Goal: Information Seeking & Learning: Learn about a topic

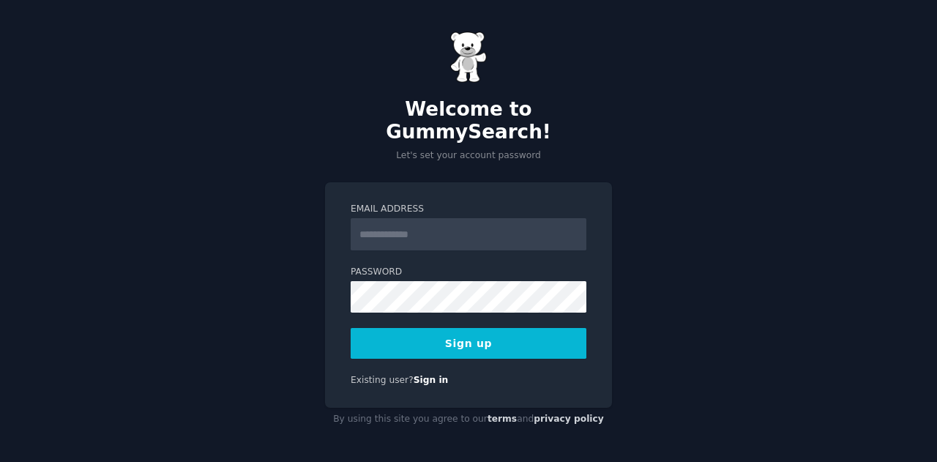
click at [414, 223] on input "Email Address" at bounding box center [469, 234] width 236 height 32
type input "**********"
click at [425, 328] on button "Sign up" at bounding box center [469, 343] width 236 height 31
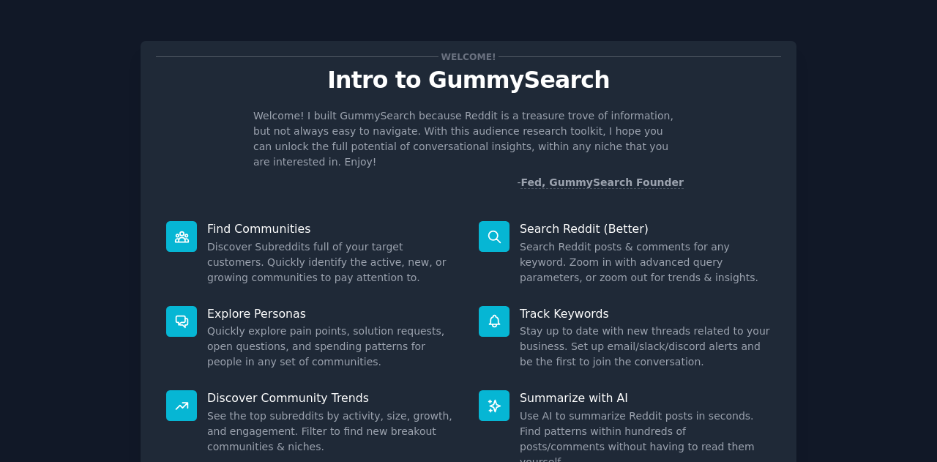
scroll to position [110, 0]
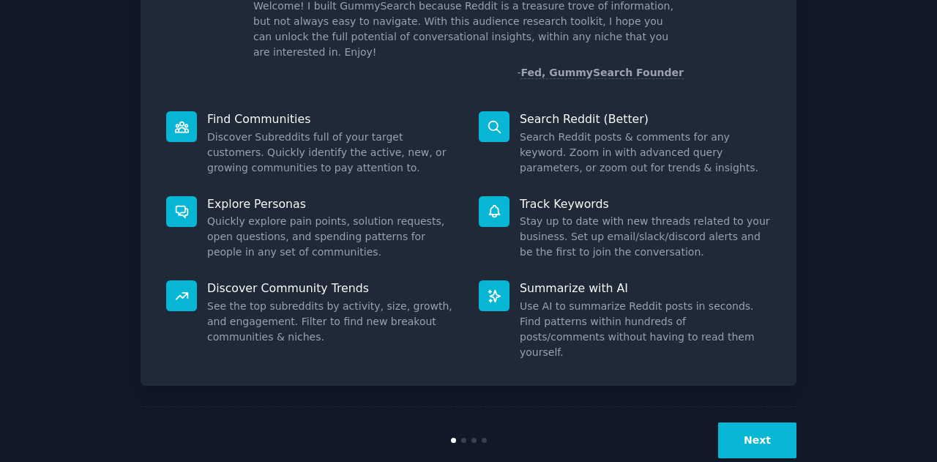
click at [779, 422] on button "Next" at bounding box center [757, 440] width 78 height 36
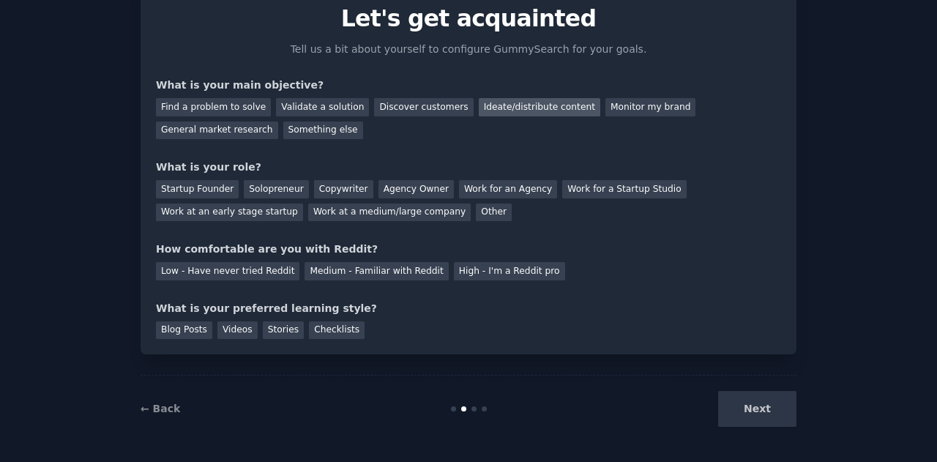
click at [536, 105] on div "Ideate/distribute content" at bounding box center [540, 107] width 122 height 18
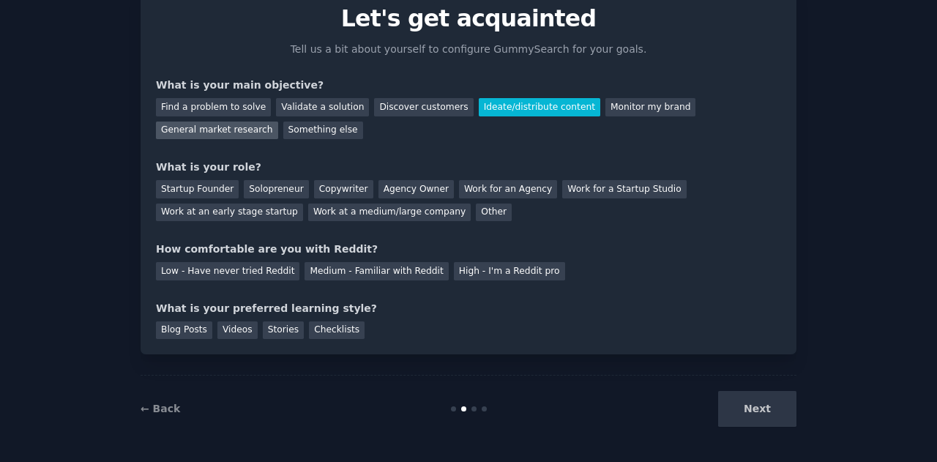
click at [278, 122] on div "General market research" at bounding box center [217, 131] width 122 height 18
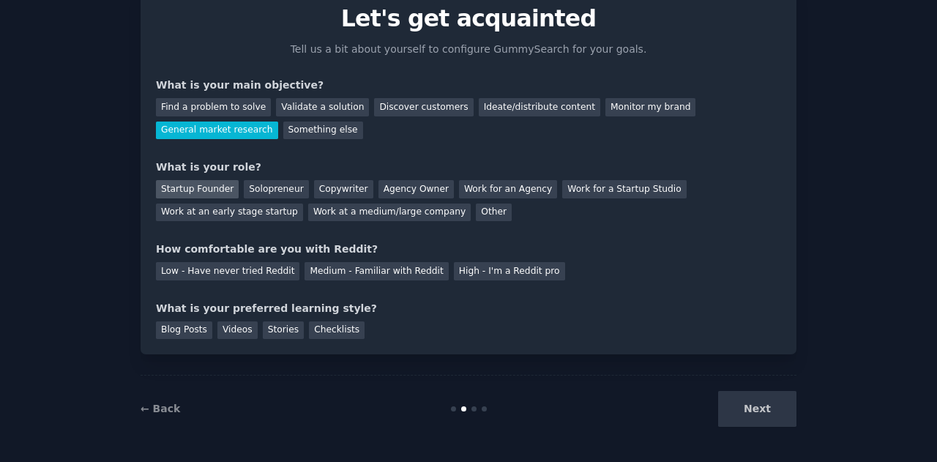
click at [203, 191] on div "Startup Founder" at bounding box center [197, 189] width 83 height 18
click at [242, 112] on div "Find a problem to solve" at bounding box center [213, 107] width 115 height 18
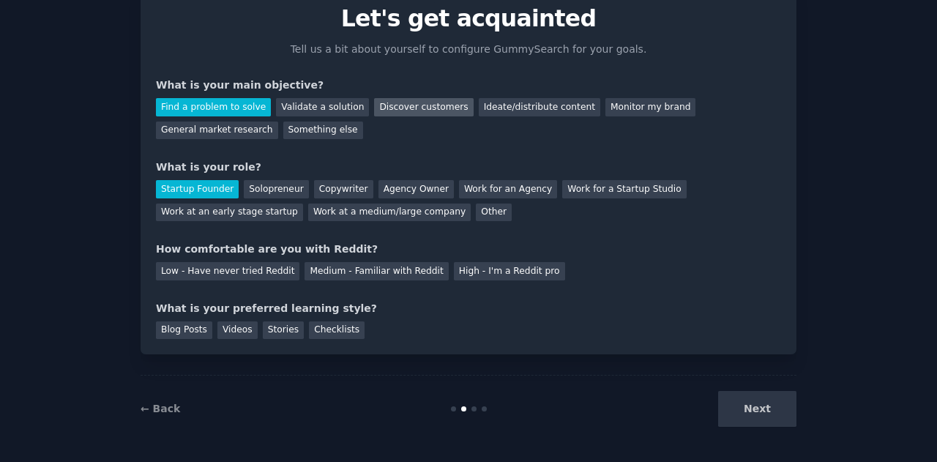
click at [410, 111] on div "Discover customers" at bounding box center [423, 107] width 99 height 18
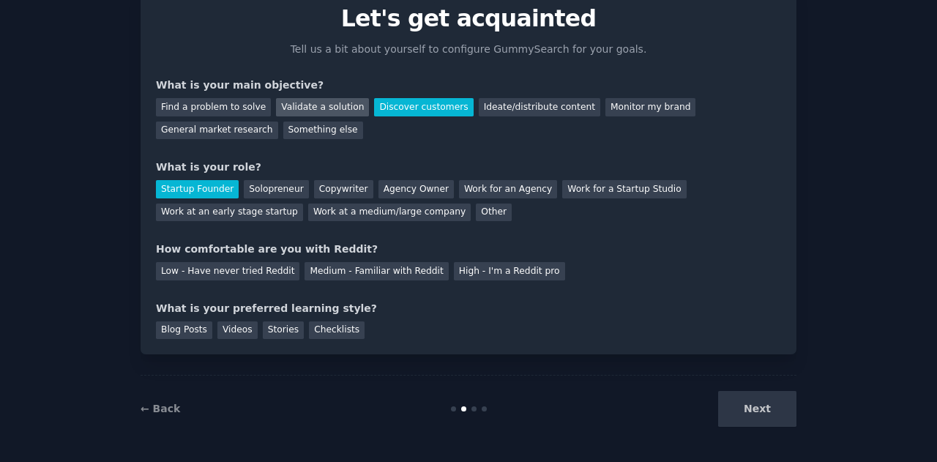
click at [325, 105] on div "Validate a solution" at bounding box center [322, 107] width 93 height 18
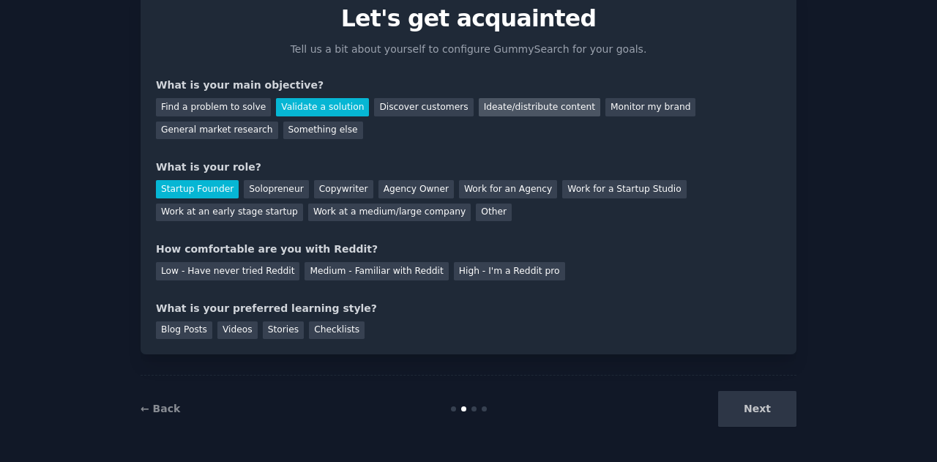
click at [542, 102] on div "Ideate/distribute content" at bounding box center [540, 107] width 122 height 18
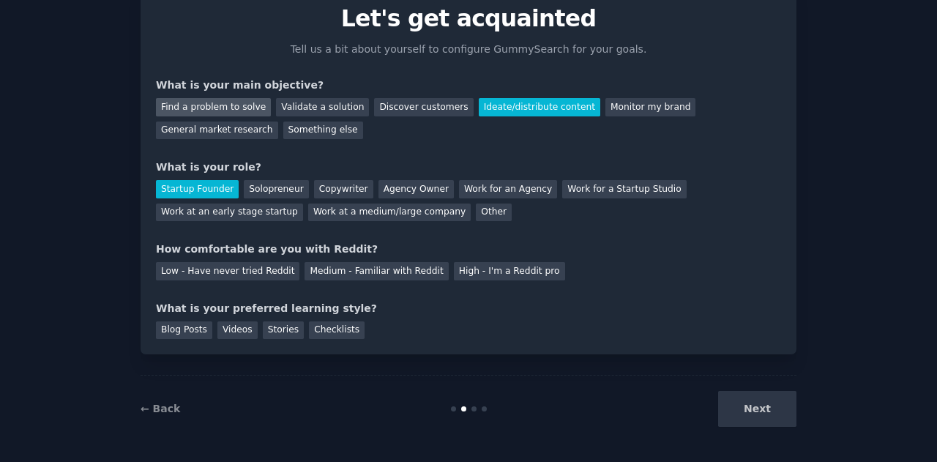
click at [231, 110] on div "Find a problem to solve" at bounding box center [213, 107] width 115 height 18
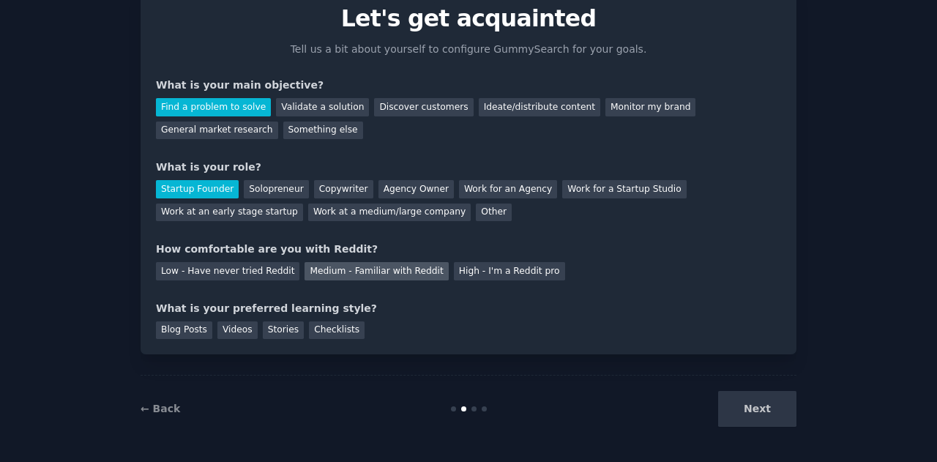
click at [340, 277] on div "Medium - Familiar with Reddit" at bounding box center [376, 271] width 143 height 18
click at [313, 327] on div "Checklists" at bounding box center [337, 330] width 56 height 18
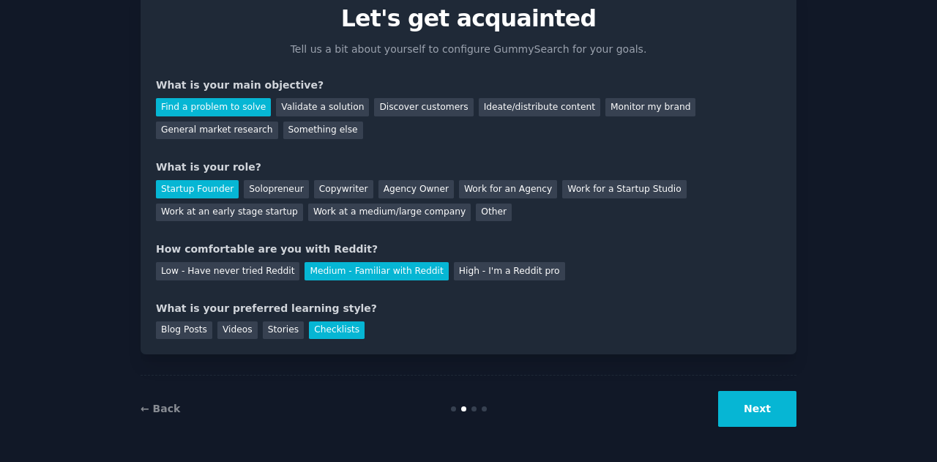
click at [745, 402] on button "Next" at bounding box center [757, 409] width 78 height 36
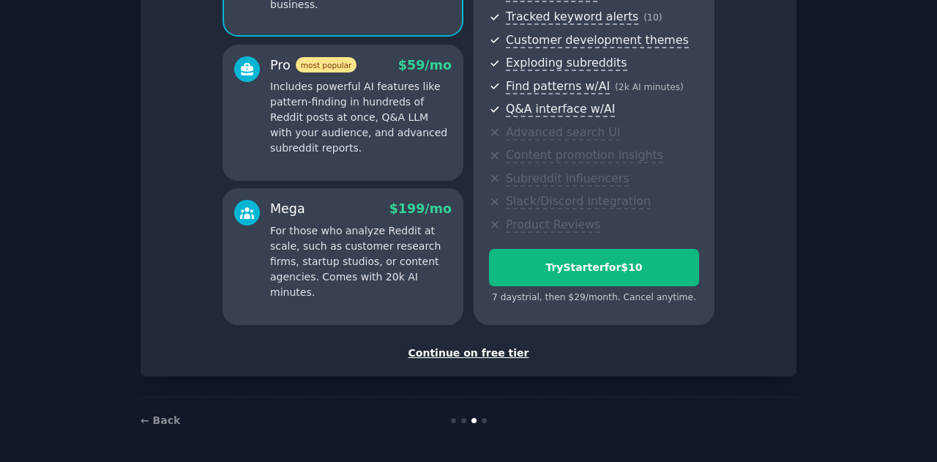
scroll to position [199, 0]
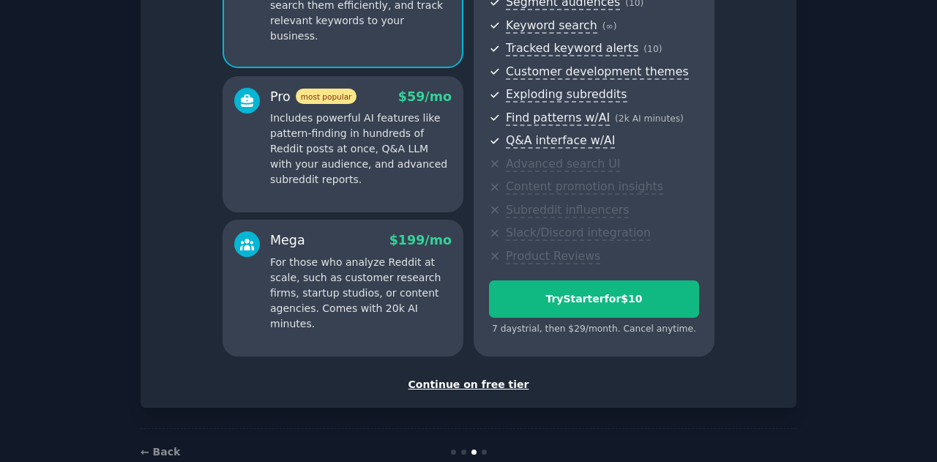
click at [483, 384] on div "Continue on free tier" at bounding box center [468, 384] width 625 height 15
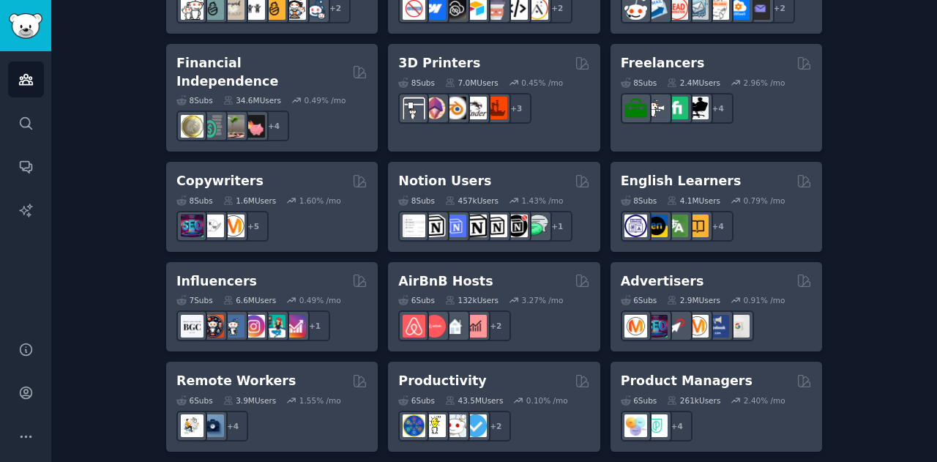
scroll to position [1225, 0]
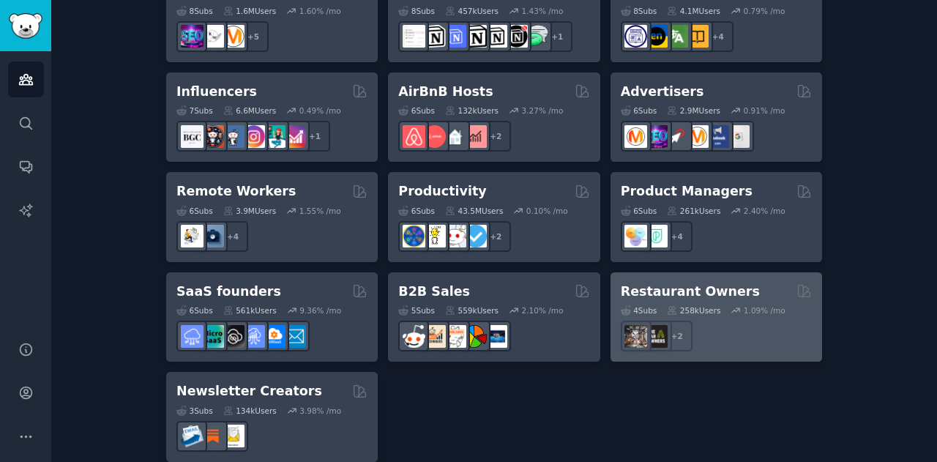
click at [676, 283] on h2 "Restaurant Owners" at bounding box center [690, 292] width 139 height 18
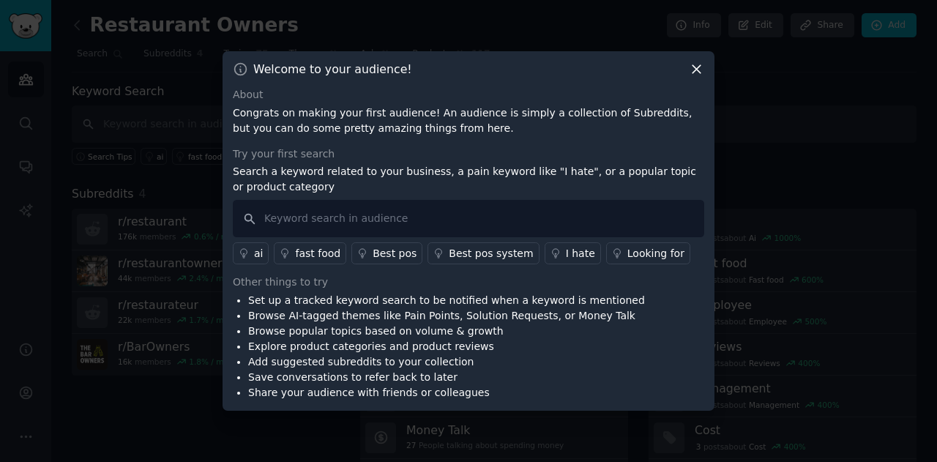
click at [558, 30] on div at bounding box center [468, 231] width 937 height 462
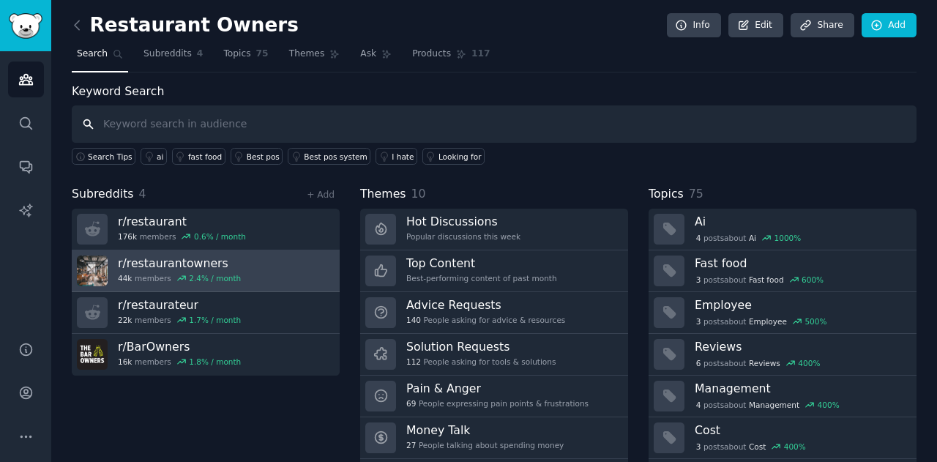
scroll to position [40, 0]
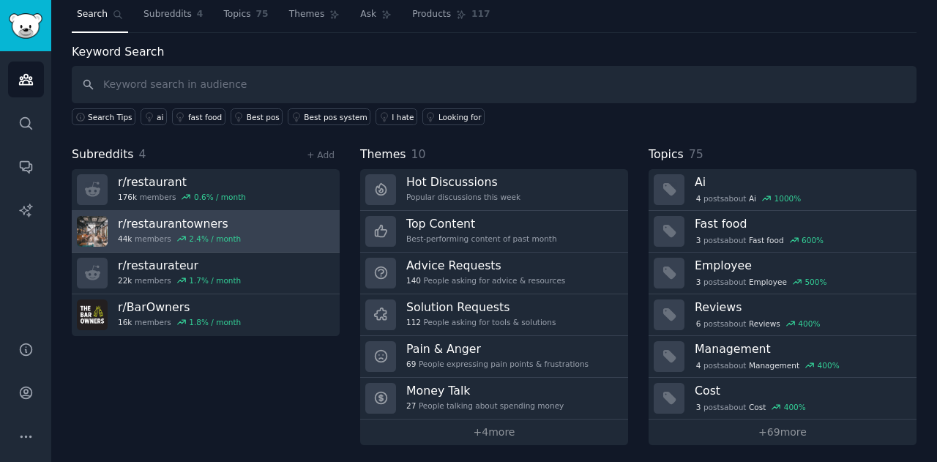
click at [266, 230] on link "r/ restaurantowners 44k members 2.4 % / month" at bounding box center [206, 232] width 268 height 42
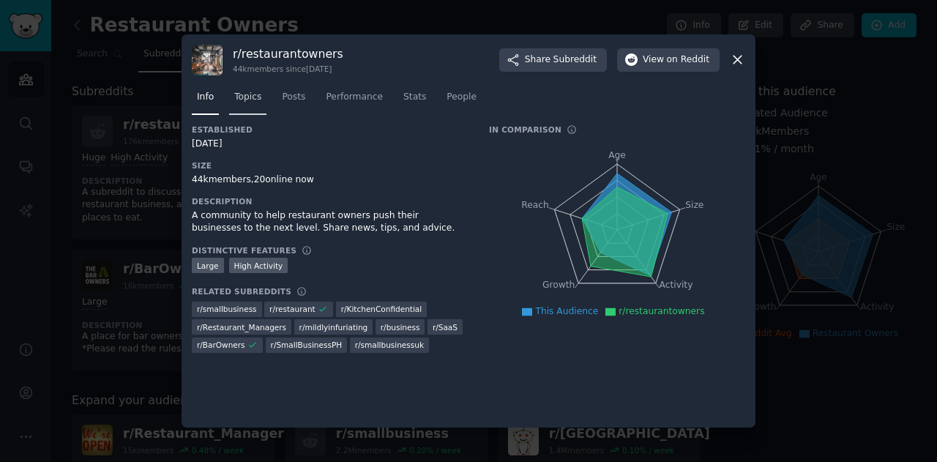
click at [251, 91] on span "Topics" at bounding box center [247, 97] width 27 height 13
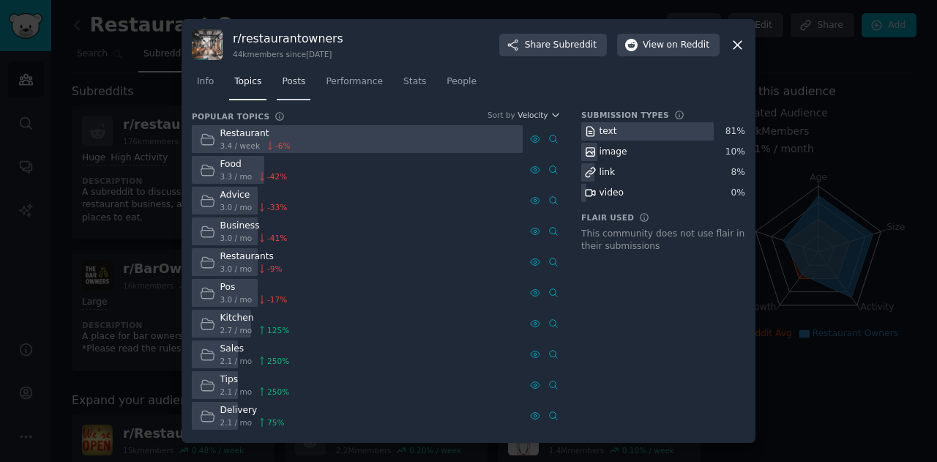
click at [287, 86] on span "Posts" at bounding box center [293, 81] width 23 height 13
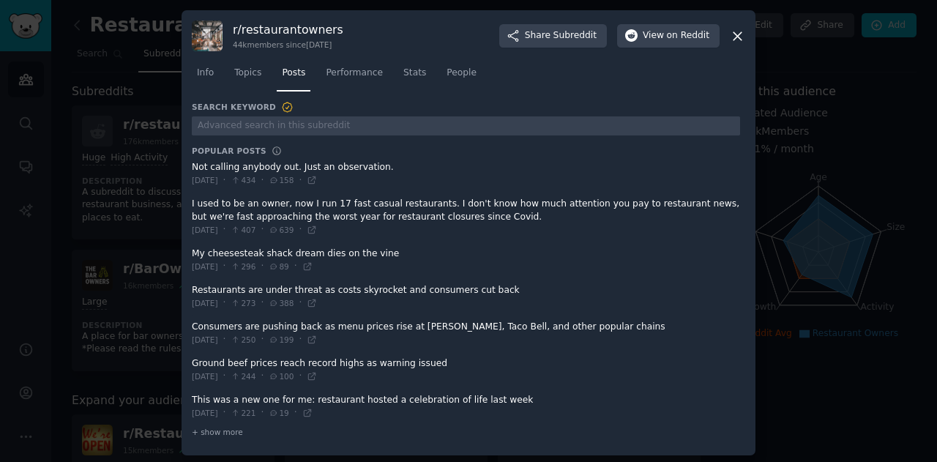
click at [0, 179] on div at bounding box center [468, 231] width 937 height 462
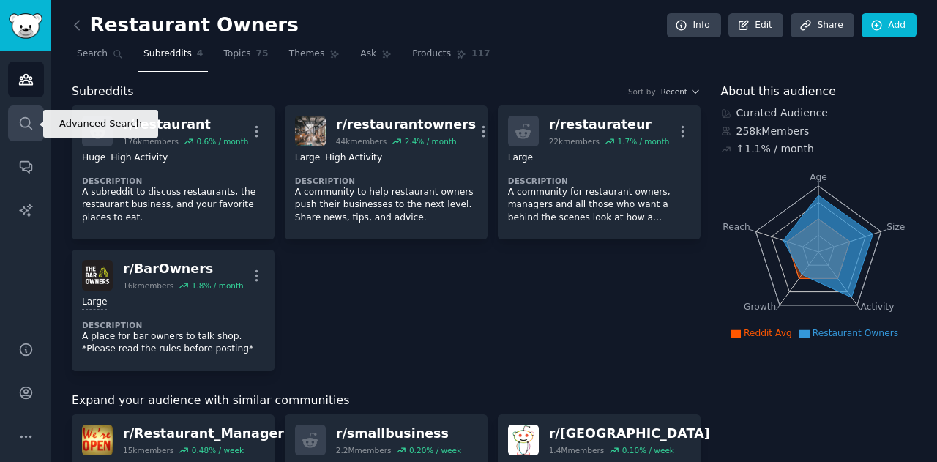
click at [27, 116] on icon "Sidebar" at bounding box center [25, 123] width 15 height 15
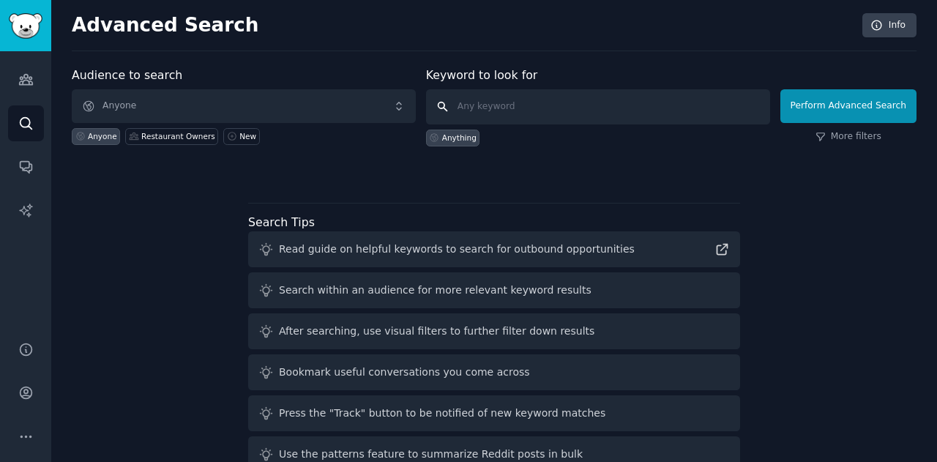
click at [501, 99] on input "text" at bounding box center [598, 106] width 344 height 35
type input "template"
click button "Perform Advanced Search" at bounding box center [848, 106] width 136 height 34
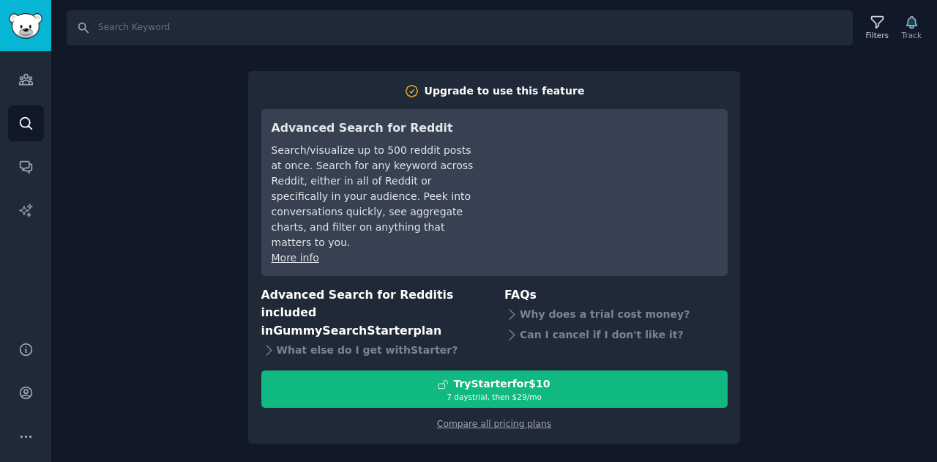
click at [130, 156] on div "Search Filters Track Upgrade to use this feature Advanced Search for Reddit Sea…" at bounding box center [494, 231] width 886 height 462
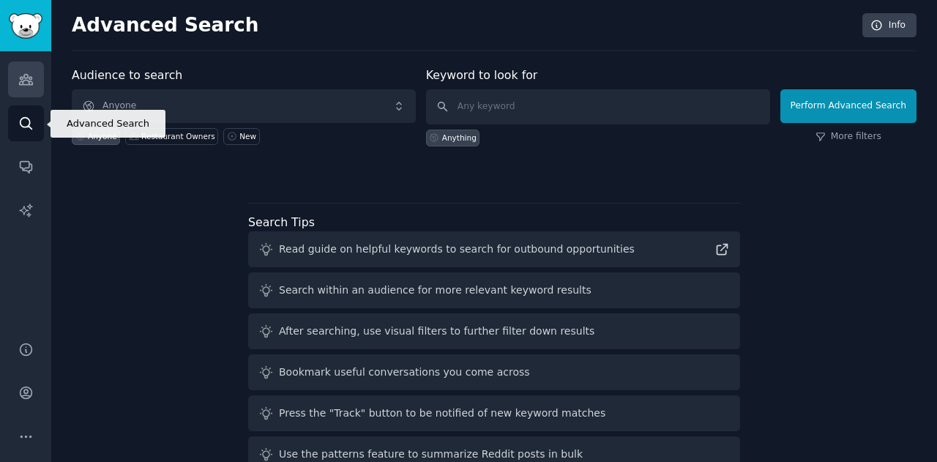
click at [27, 75] on icon "Sidebar" at bounding box center [25, 80] width 13 height 10
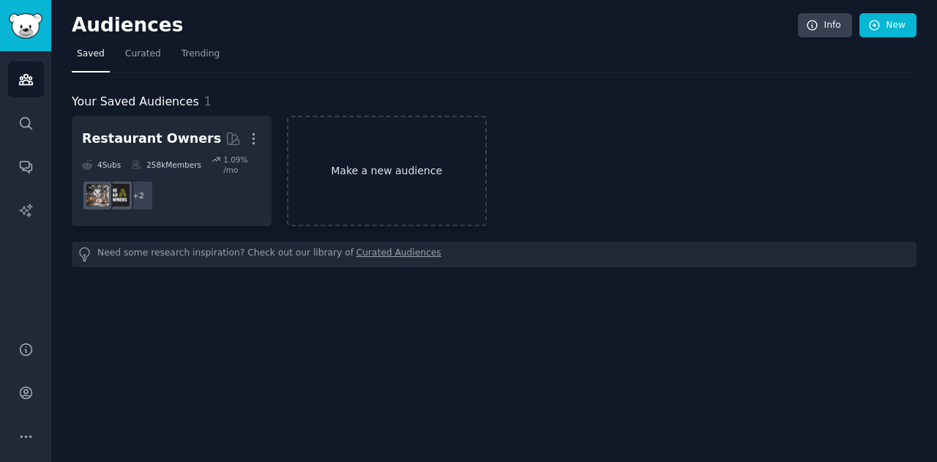
click at [392, 167] on link "Make a new audience" at bounding box center [387, 171] width 200 height 111
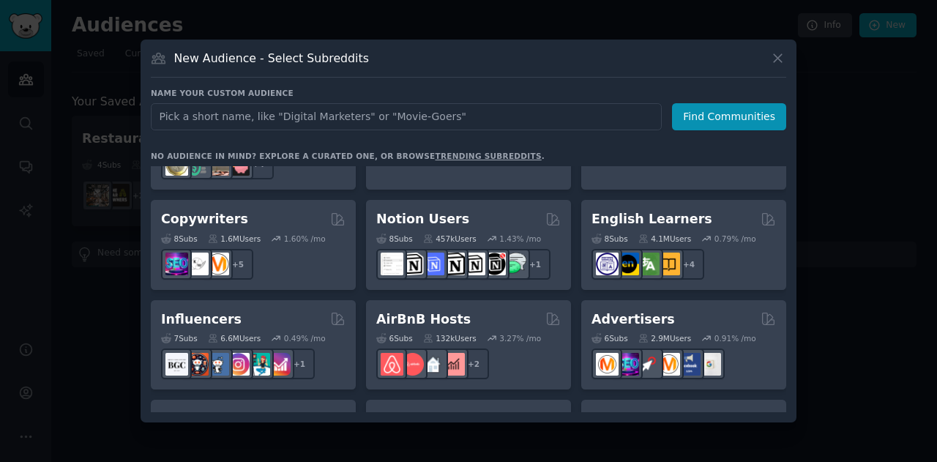
scroll to position [884, 0]
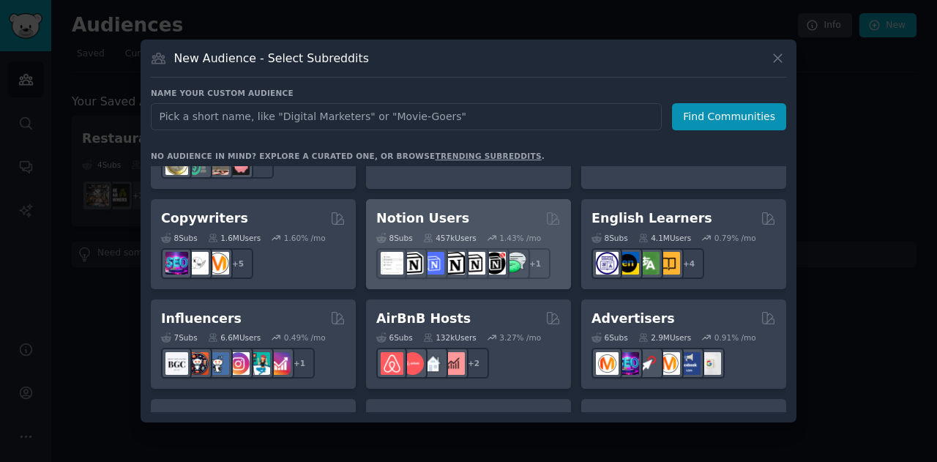
click at [485, 199] on div "Notion Users 8 Sub s 457k Users 1.43 % /mo r/NotionPromote + 1" at bounding box center [468, 244] width 205 height 90
